Goal: Information Seeking & Learning: Learn about a topic

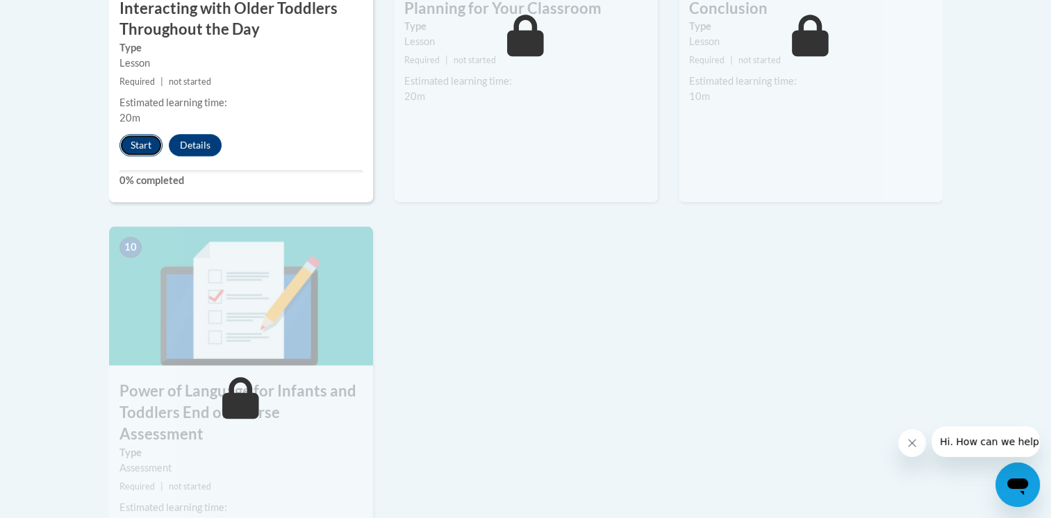
click at [139, 134] on button "Start" at bounding box center [141, 145] width 43 height 22
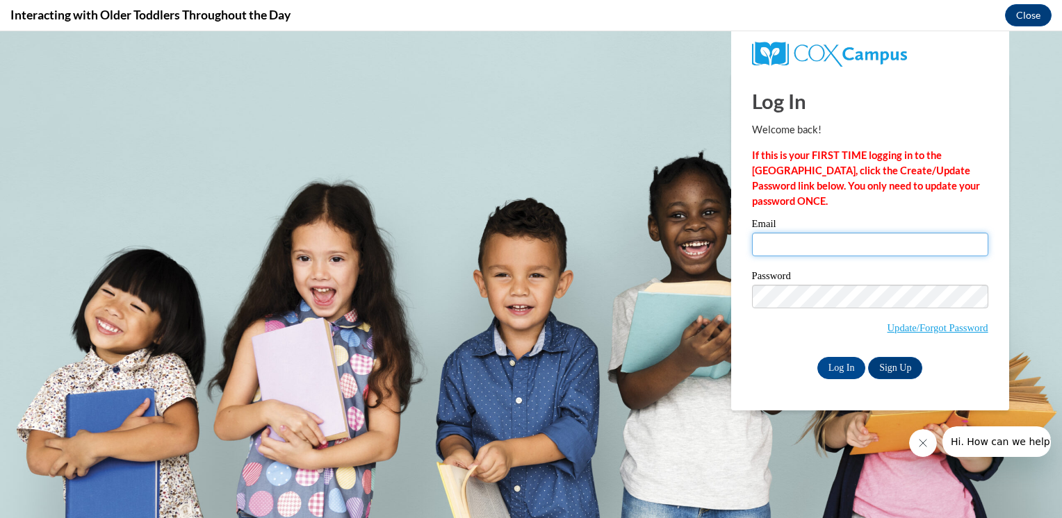
click at [784, 251] on input "Email" at bounding box center [870, 245] width 236 height 24
type input "milene.zamora@capna.org"
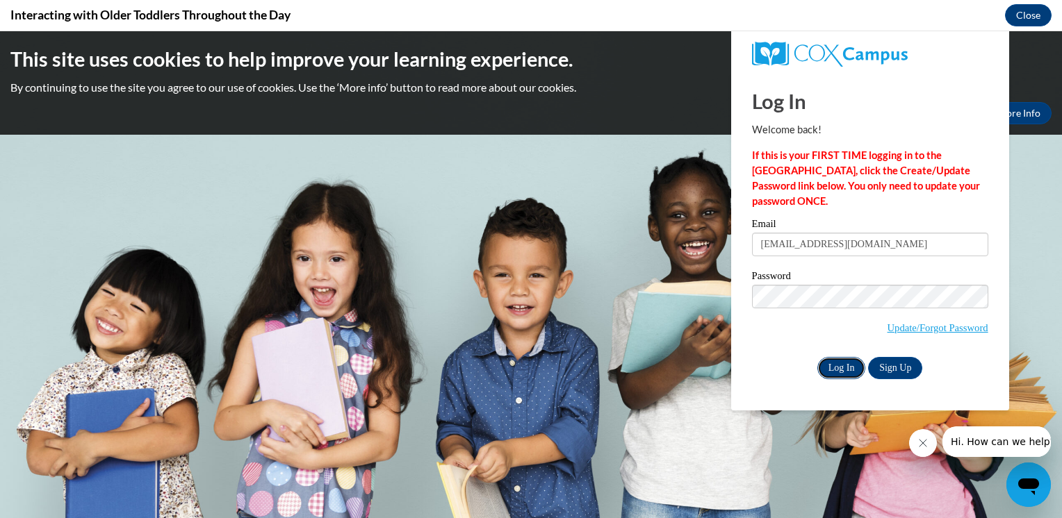
click at [845, 358] on input "Log In" at bounding box center [841, 368] width 49 height 22
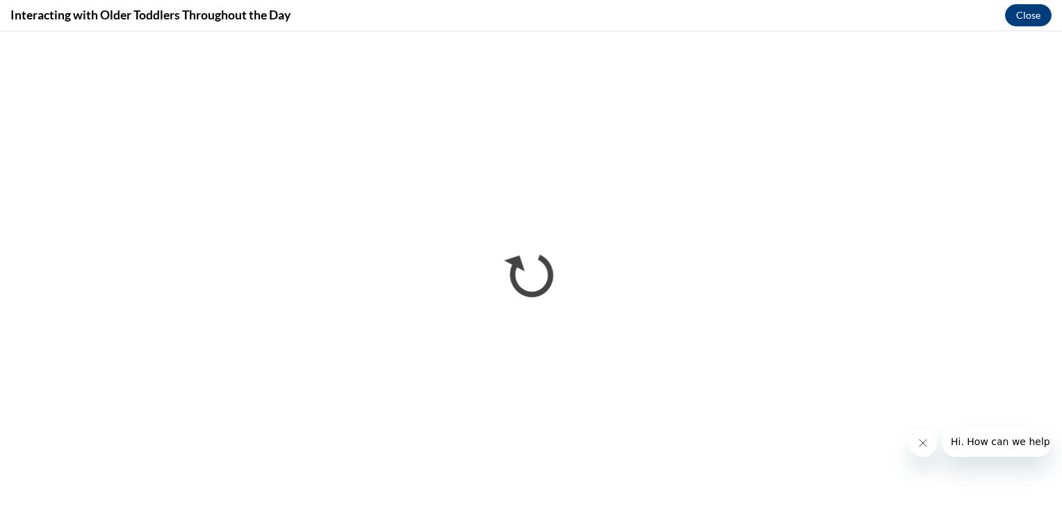
drag, startPoint x: 1032, startPoint y: 436, endPoint x: 953, endPoint y: 429, distance: 79.5
click at [1032, 436] on span "Hi. How can we help?" at bounding box center [1002, 441] width 104 height 11
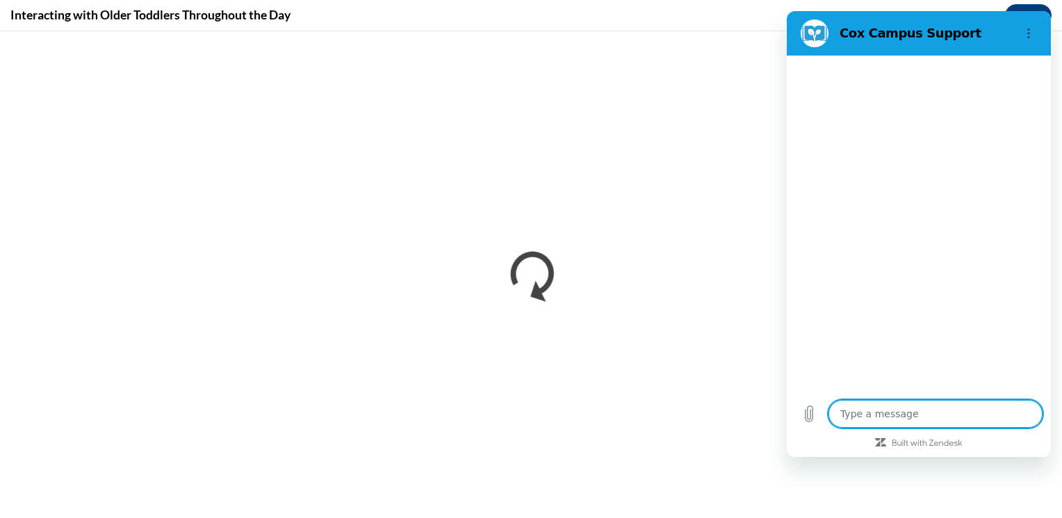
type textarea "x"
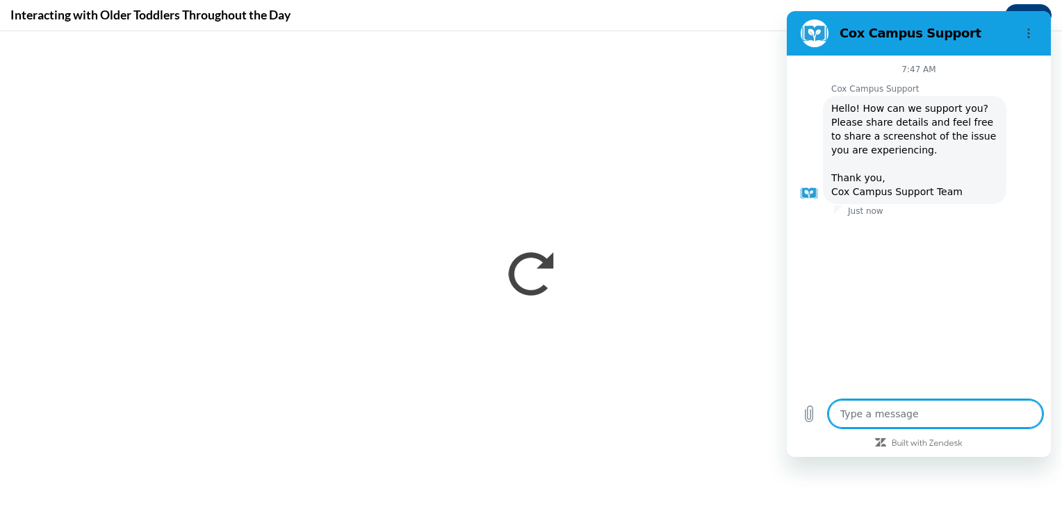
click at [848, 49] on section "Cox Campus Support" at bounding box center [919, 33] width 264 height 44
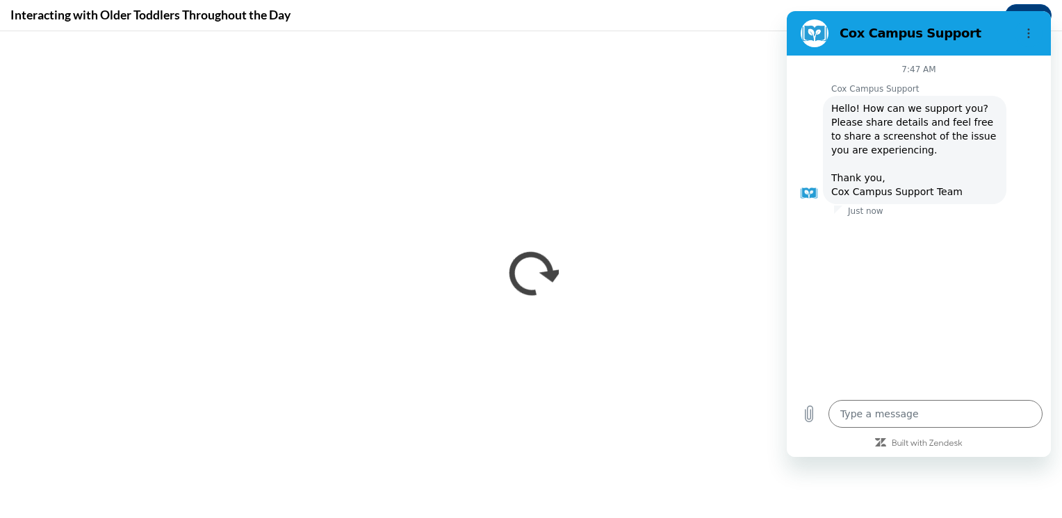
drag, startPoint x: 838, startPoint y: 72, endPoint x: 809, endPoint y: 314, distance: 243.5
click at [809, 309] on div "7:47 AM Cox Campus Support Cox Campus Support says: Hello! How can we support y…" at bounding box center [919, 224] width 264 height 336
click at [1049, 447] on div at bounding box center [919, 442] width 264 height 13
click at [1035, 35] on button "Options menu" at bounding box center [1028, 33] width 28 height 28
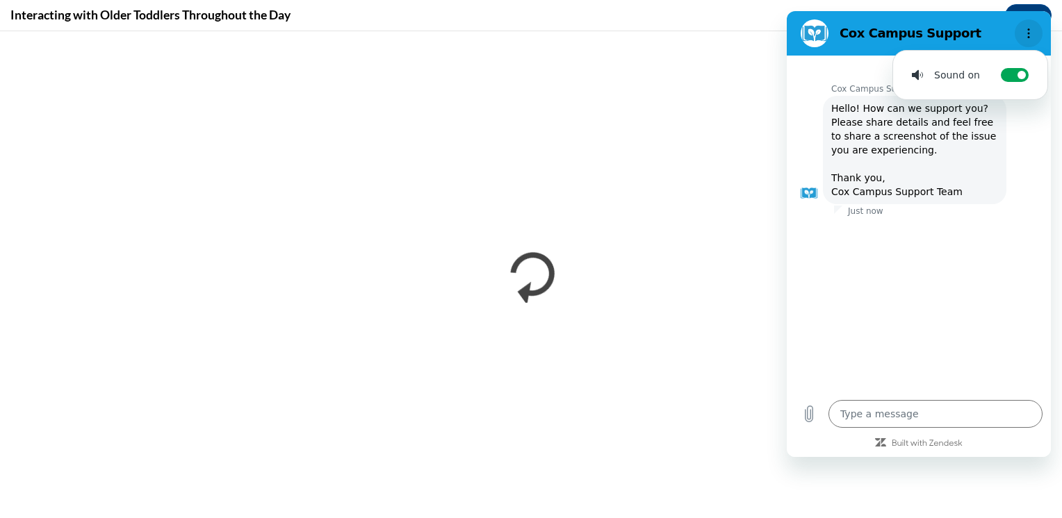
click at [1027, 40] on button "Options menu" at bounding box center [1028, 33] width 28 height 28
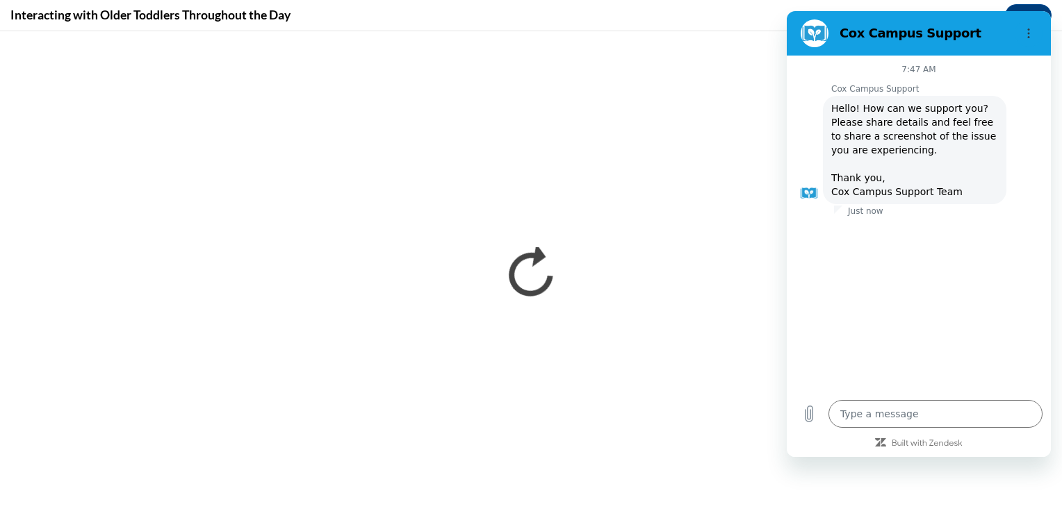
drag, startPoint x: 1027, startPoint y: 40, endPoint x: 1021, endPoint y: 145, distance: 105.1
click at [1021, 145] on div "Cox Campus Support 7:47 AM Cox Campus Support Cox Campus Support says: Hello! H…" at bounding box center [919, 234] width 264 height 446
click at [998, 26] on h2 "Cox Campus Support" at bounding box center [924, 33] width 170 height 17
click at [1023, 38] on icon "Options menu" at bounding box center [1028, 33] width 11 height 11
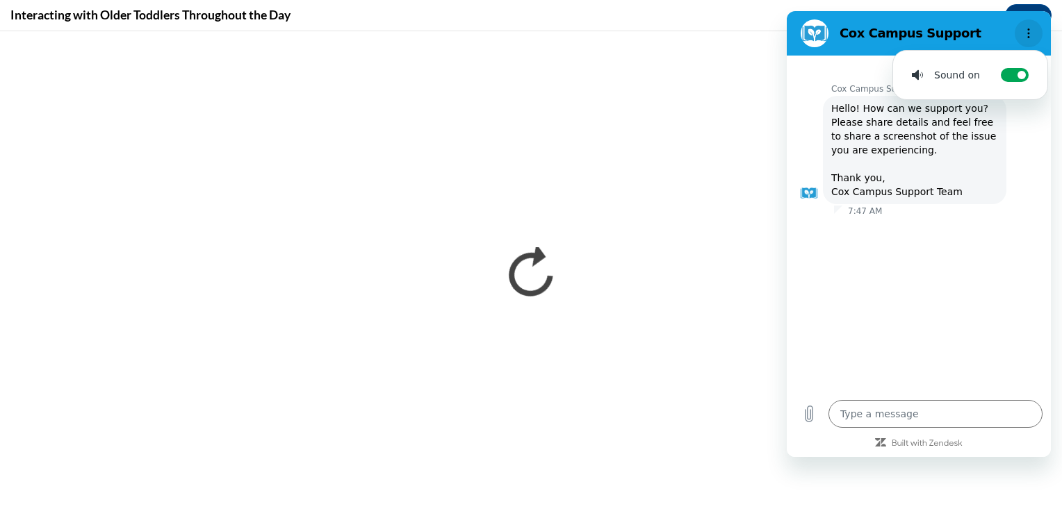
click at [1023, 38] on icon "Options menu" at bounding box center [1028, 33] width 11 height 11
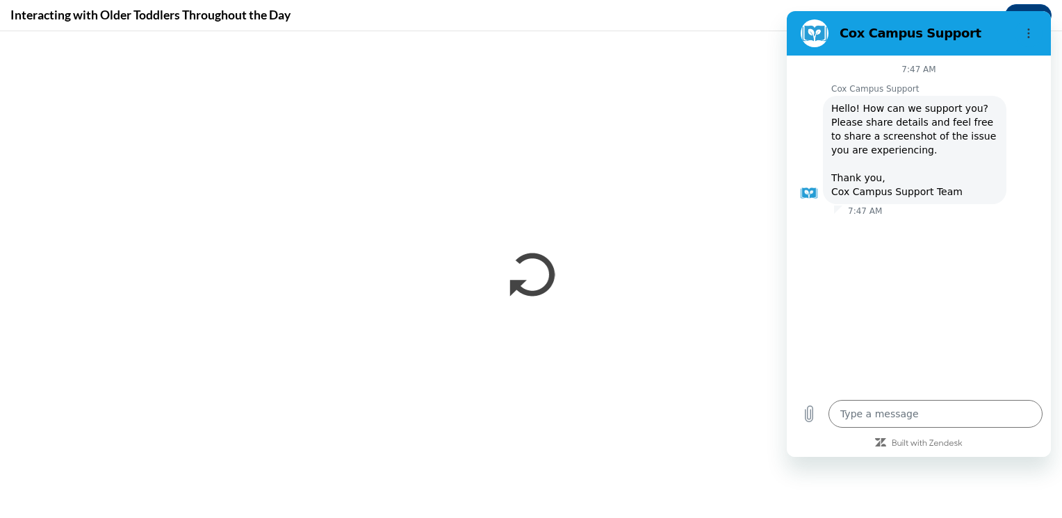
click at [917, 43] on div "Cox Campus Support" at bounding box center [902, 33] width 214 height 28
click at [820, 38] on figure at bounding box center [814, 33] width 28 height 28
click at [1028, 29] on circle "Options menu" at bounding box center [1029, 29] width 2 height 2
drag, startPoint x: 905, startPoint y: 42, endPoint x: 668, endPoint y: 190, distance: 279.7
click at [787, 190] on html "Cox Campus Support 7:47 AM Cox Campus Support Cox Campus Support says: Hello! H…" at bounding box center [919, 234] width 264 height 446
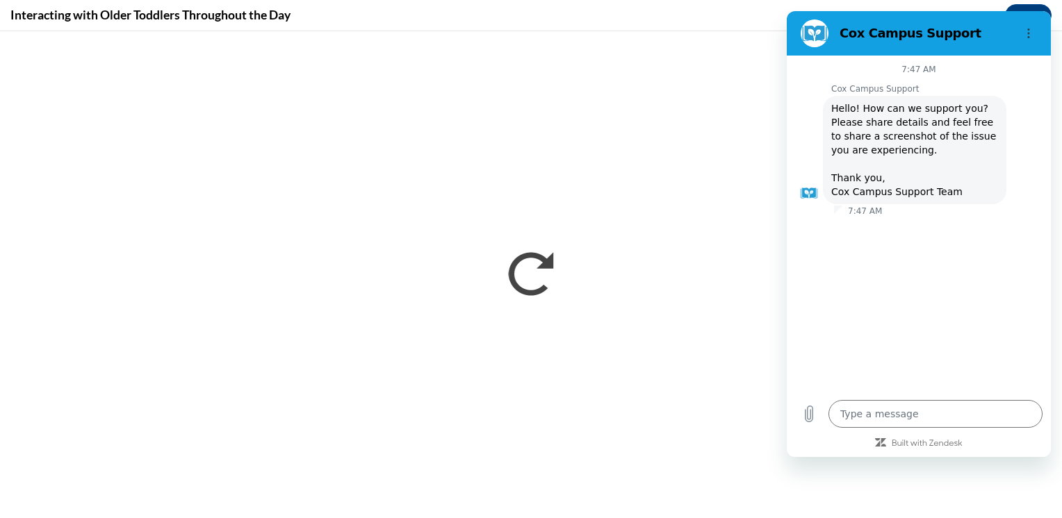
click at [928, 313] on div "7:47 AM Cox Campus Support Cox Campus Support says: Hello! How can we support y…" at bounding box center [919, 224] width 264 height 336
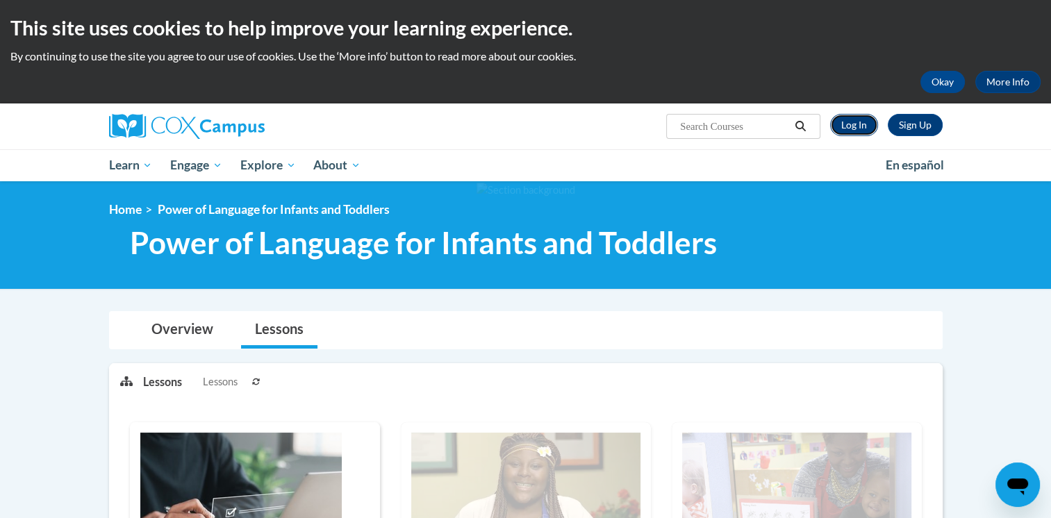
click at [848, 128] on link "Log In" at bounding box center [854, 125] width 48 height 22
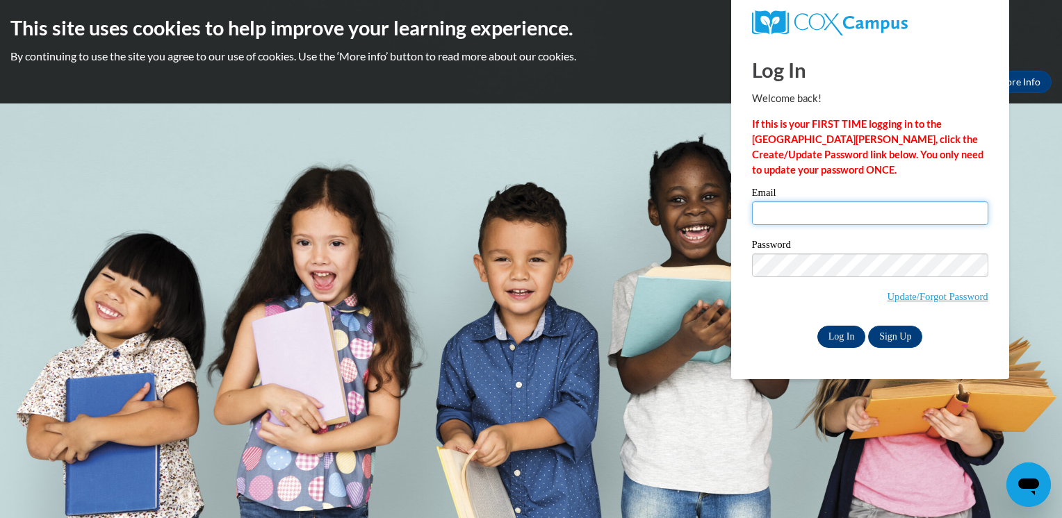
type input "milene.zamora@capna.org"
click at [830, 340] on input "Log In" at bounding box center [841, 337] width 49 height 22
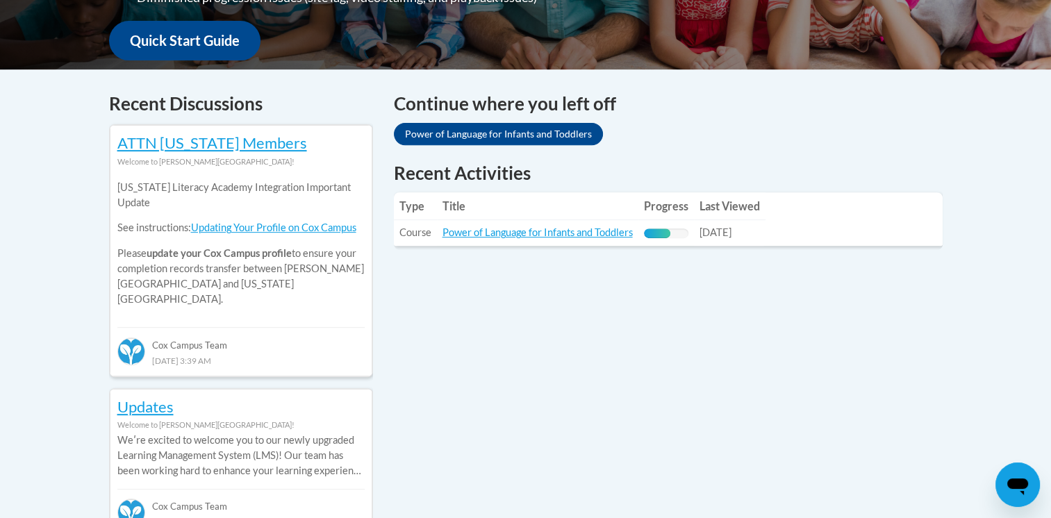
scroll to position [592, 0]
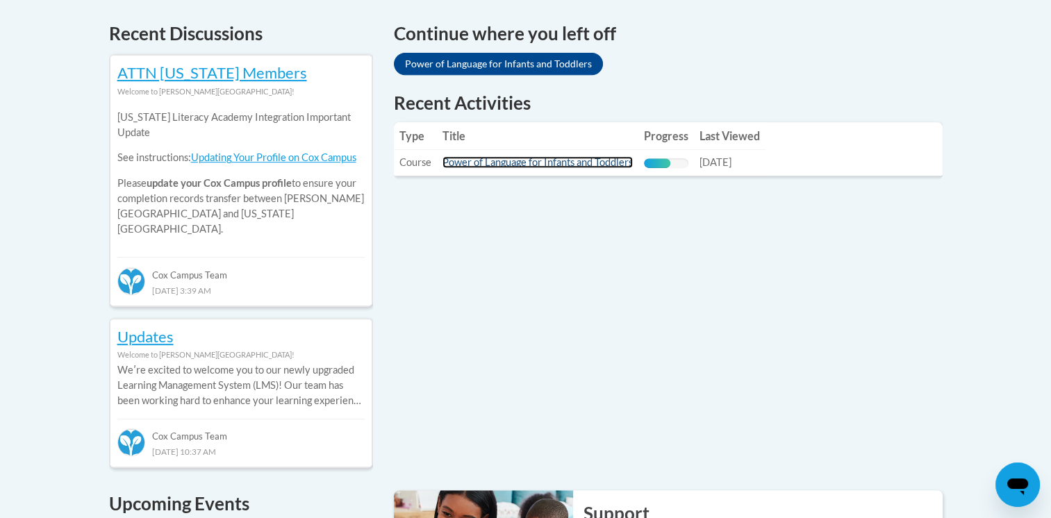
click at [591, 164] on link "Power of Language for Infants and Toddlers" at bounding box center [538, 162] width 190 height 12
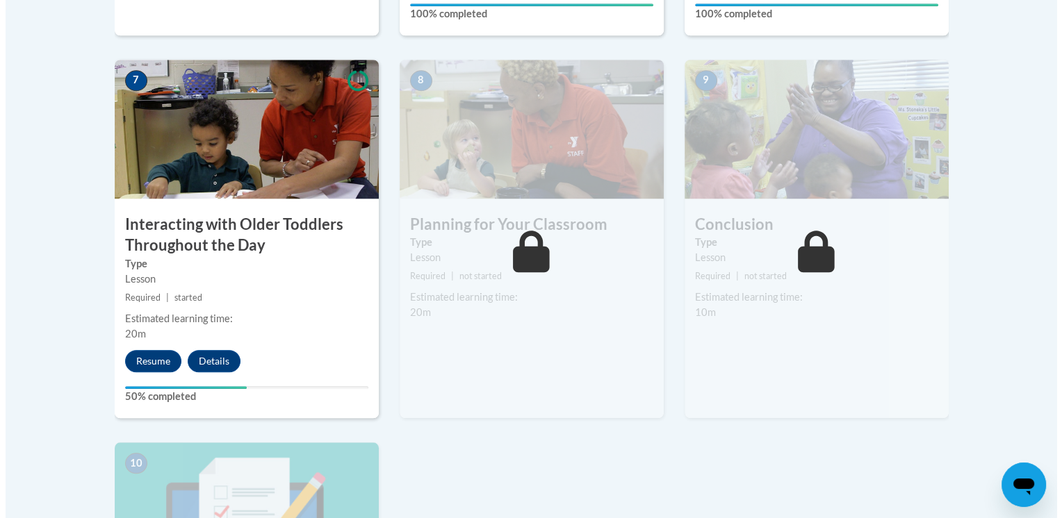
scroll to position [1141, 0]
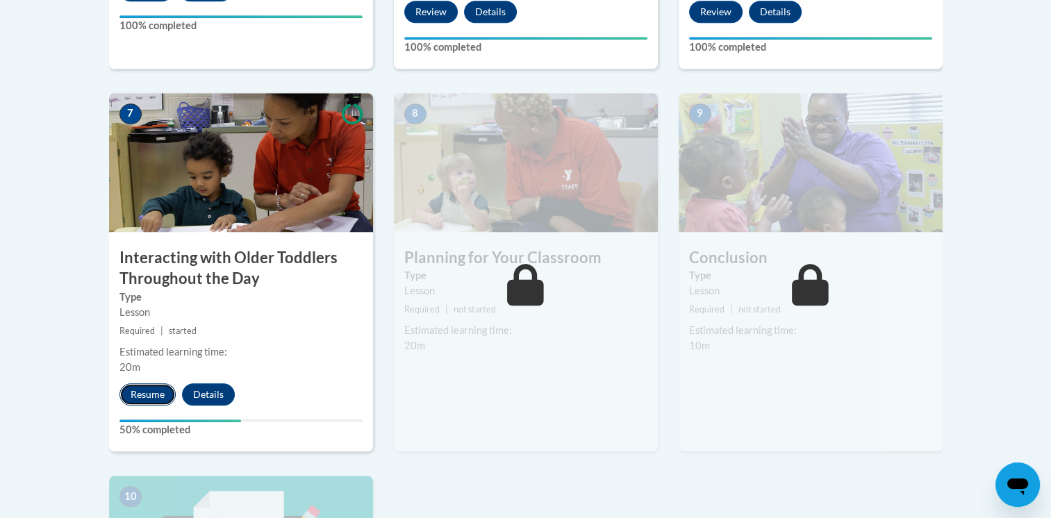
click at [141, 384] on button "Resume" at bounding box center [148, 395] width 56 height 22
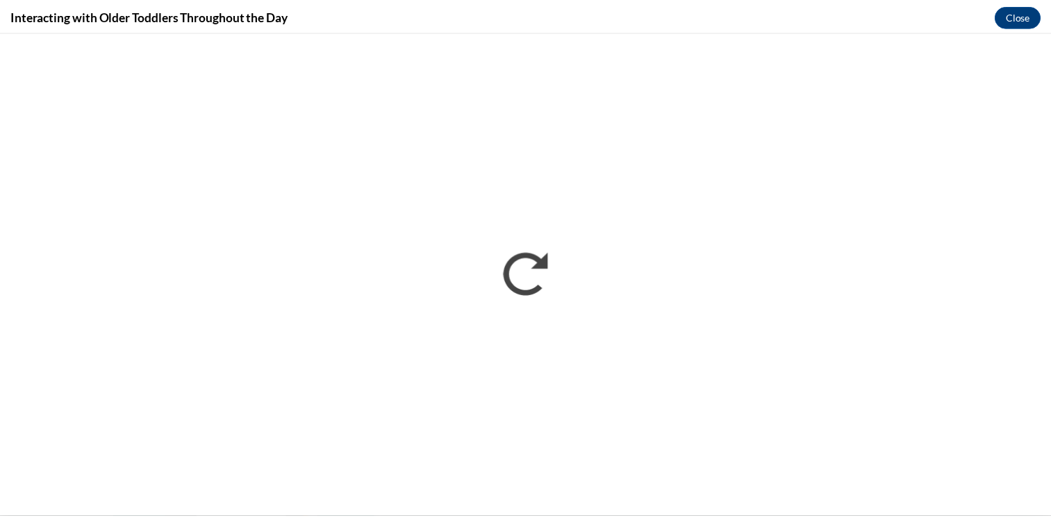
scroll to position [0, 0]
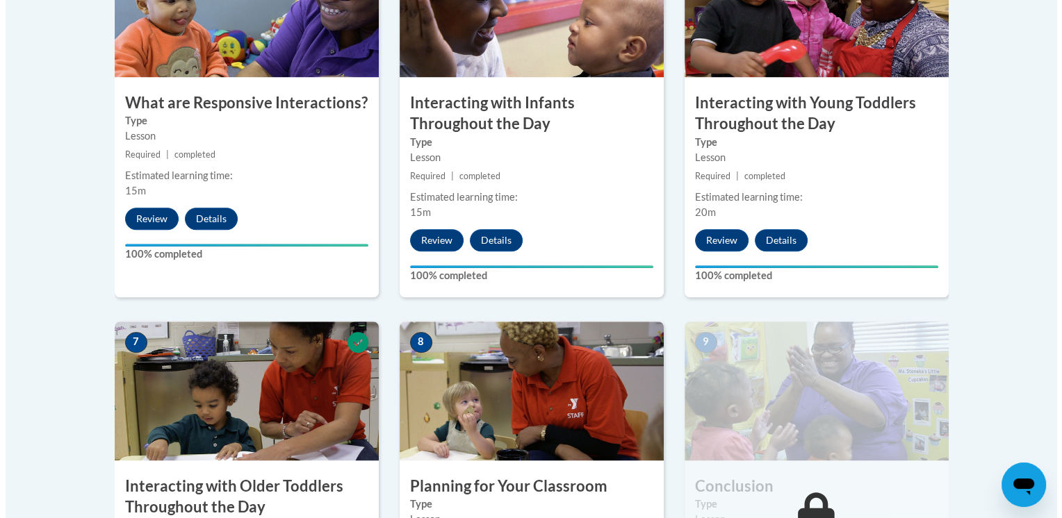
scroll to position [1048, 0]
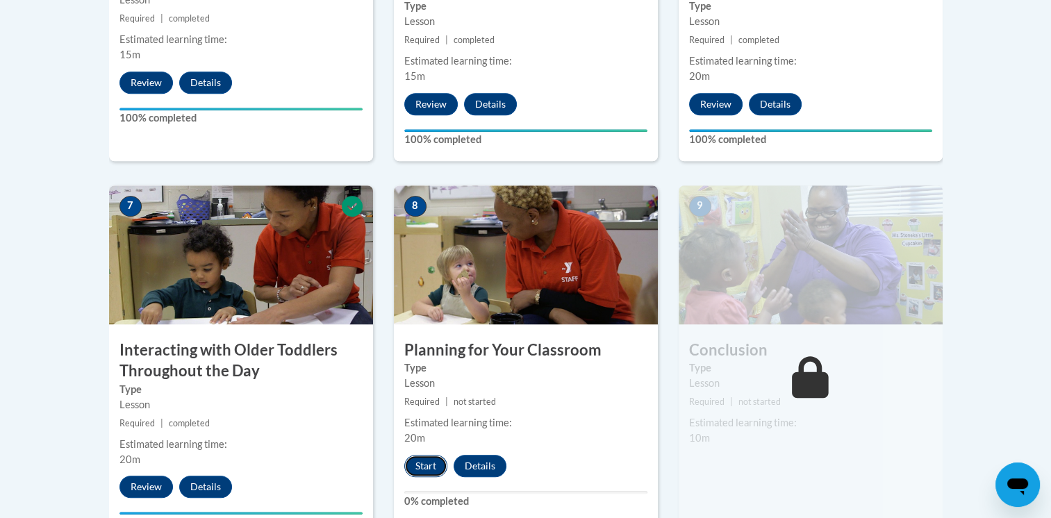
click at [425, 455] on button "Start" at bounding box center [425, 466] width 43 height 22
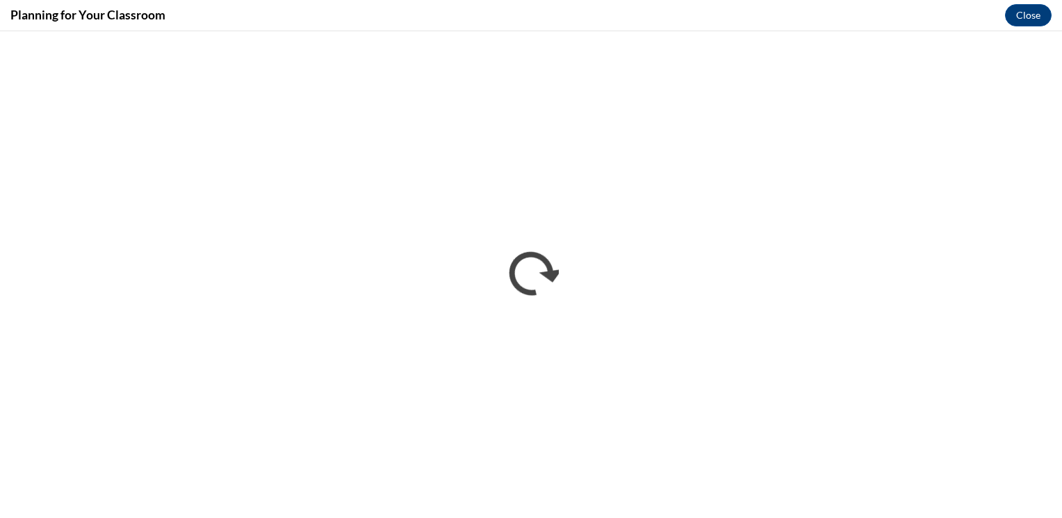
scroll to position [0, 0]
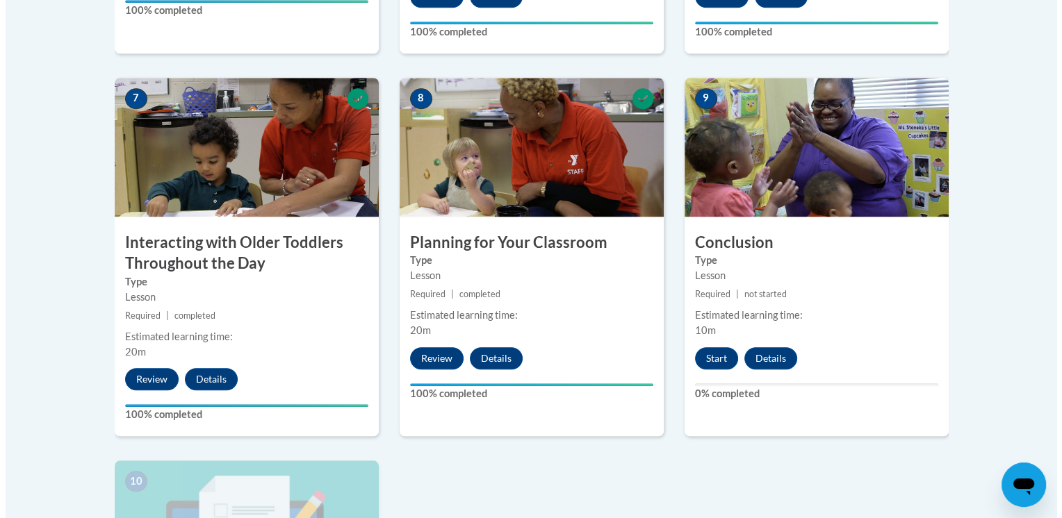
scroll to position [1203, 0]
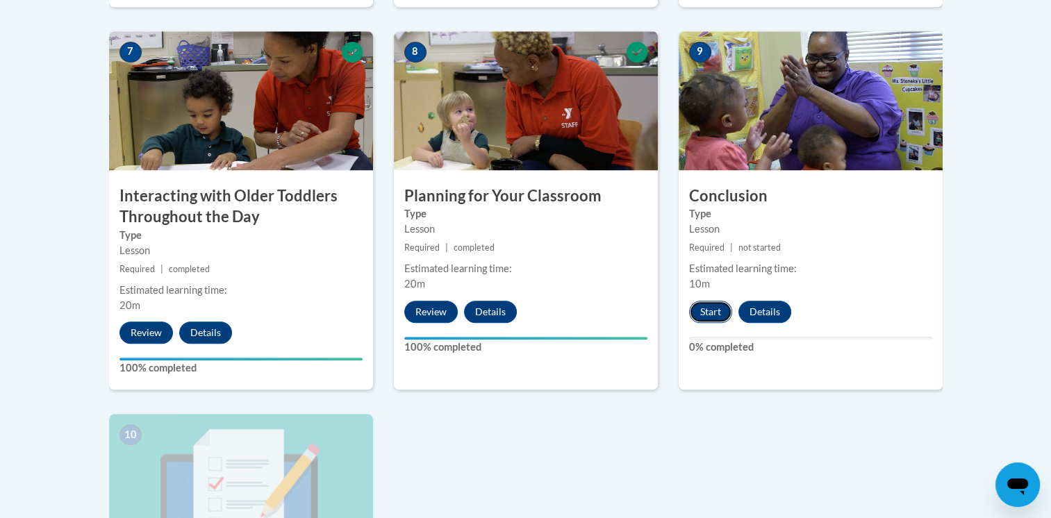
click at [722, 301] on button "Start" at bounding box center [710, 312] width 43 height 22
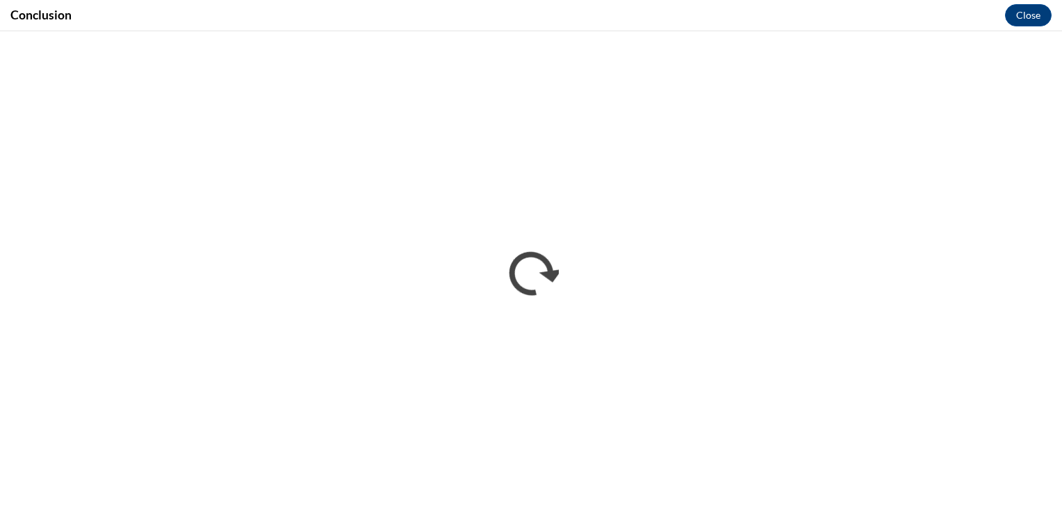
scroll to position [0, 0]
